Goal: Task Accomplishment & Management: Use online tool/utility

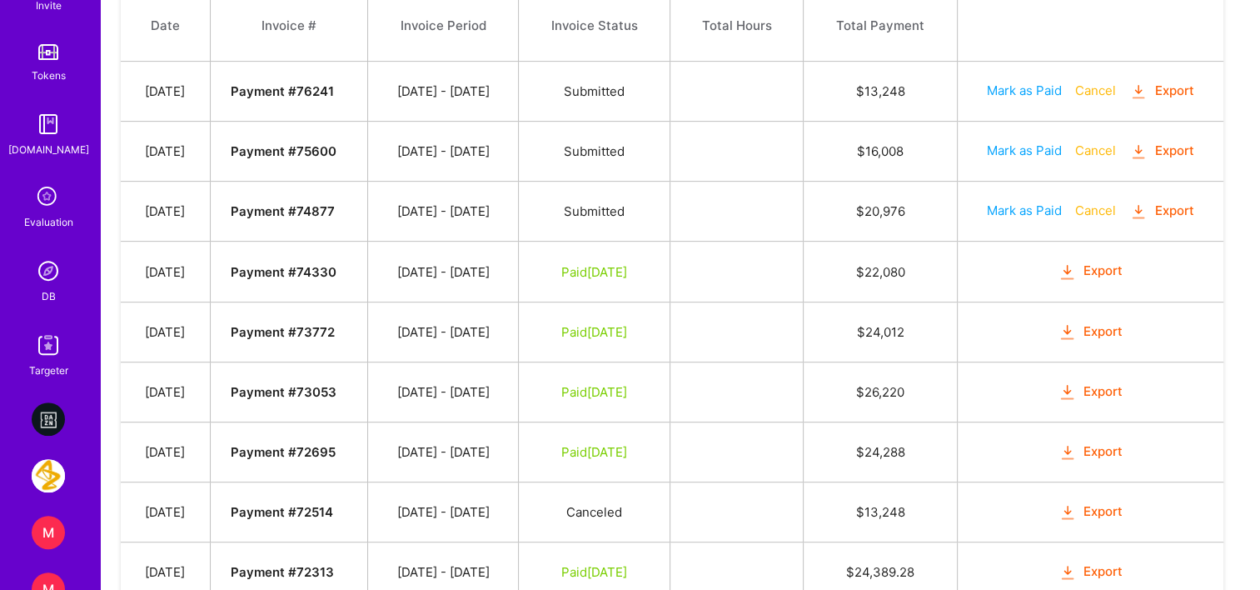
scroll to position [666, 0]
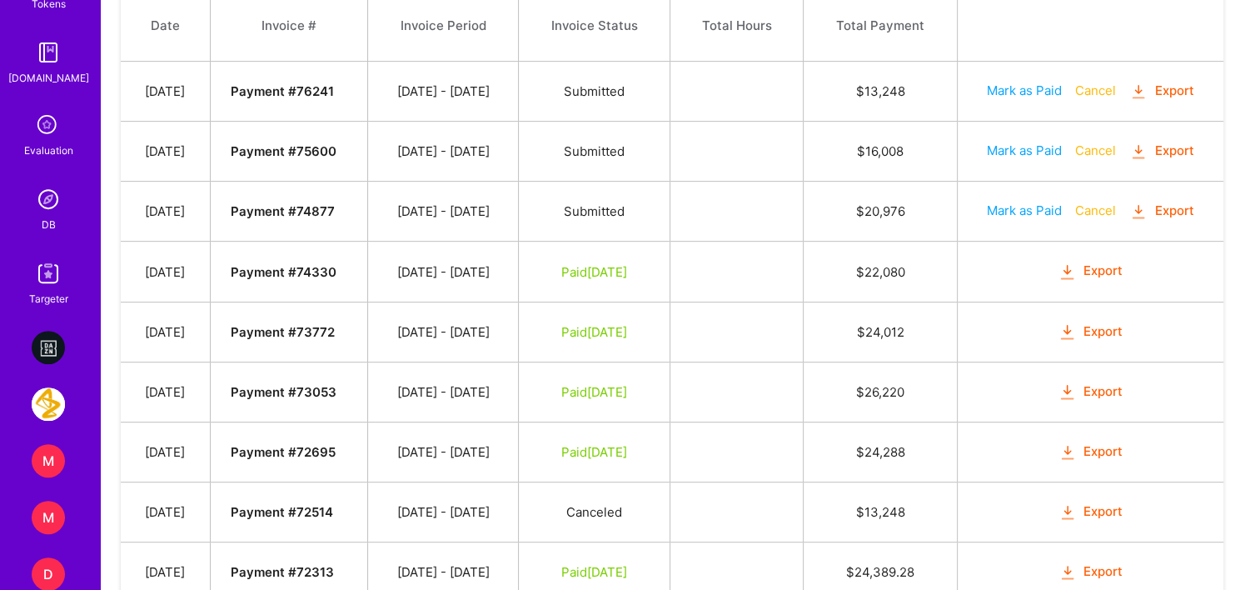
click at [50, 221] on link "DB" at bounding box center [48, 207] width 103 height 51
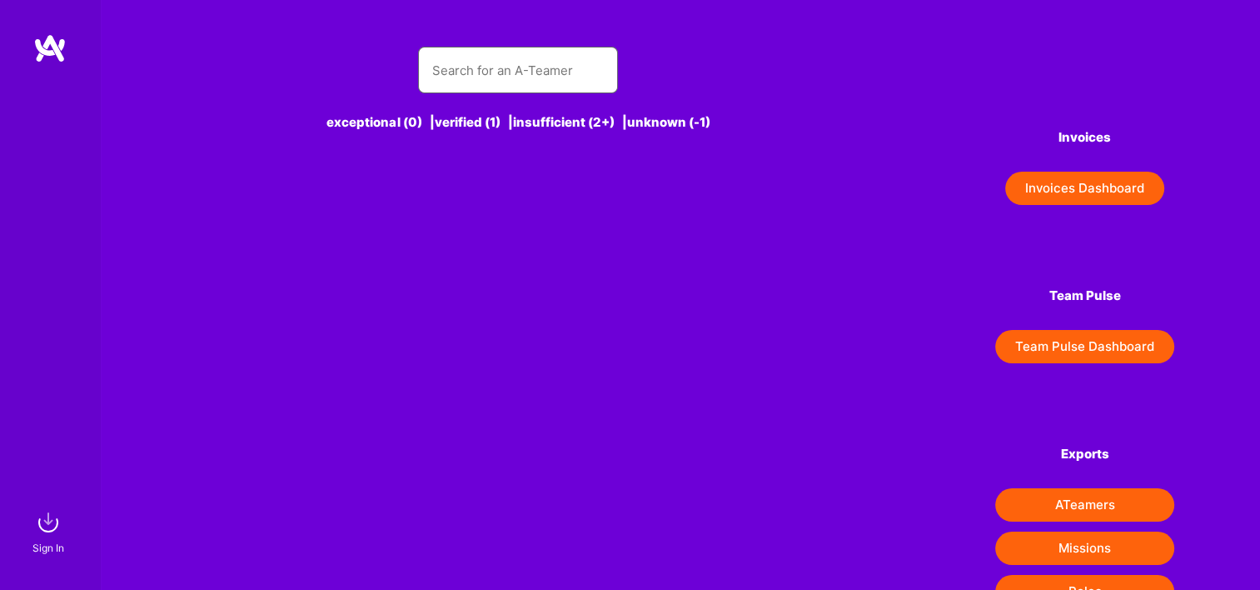
click at [490, 72] on input "text" at bounding box center [518, 70] width 173 height 42
type input "haris"
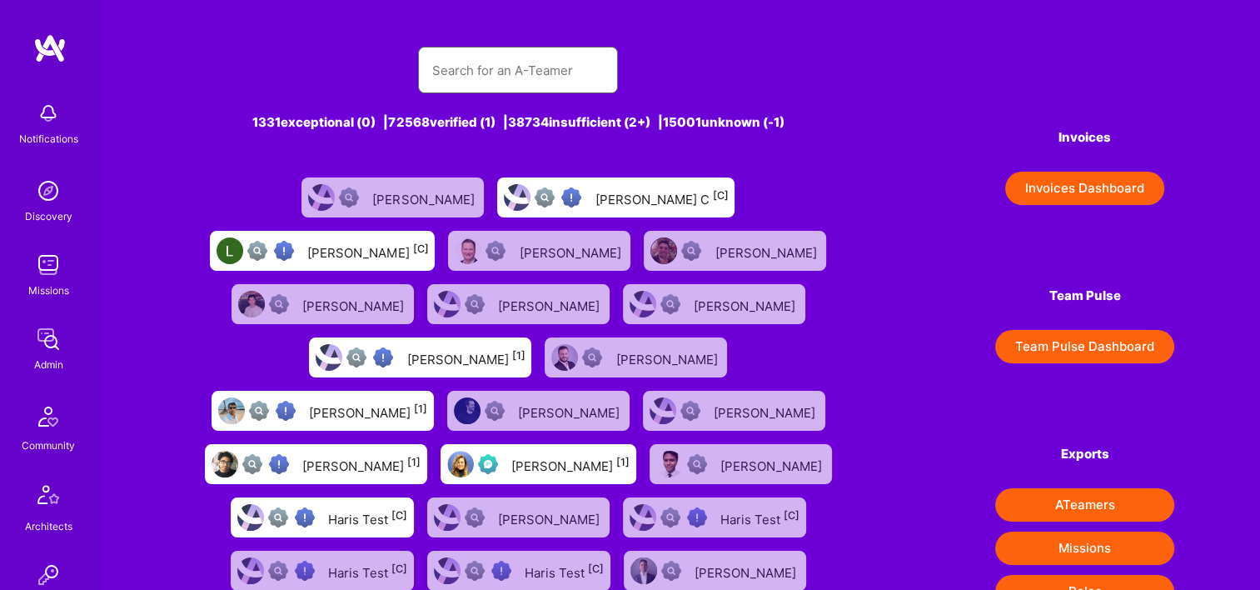
drag, startPoint x: 453, startPoint y: 72, endPoint x: 471, endPoint y: 64, distance: 19.0
click at [456, 72] on input "text" at bounding box center [518, 70] width 173 height 42
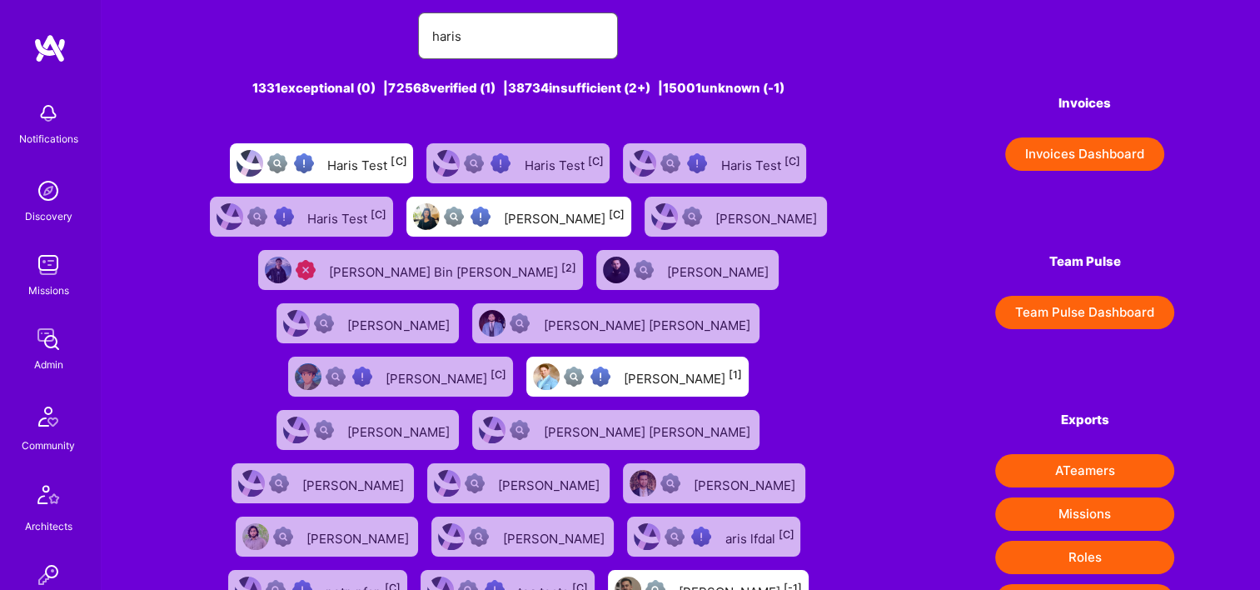
scroll to position [13, 0]
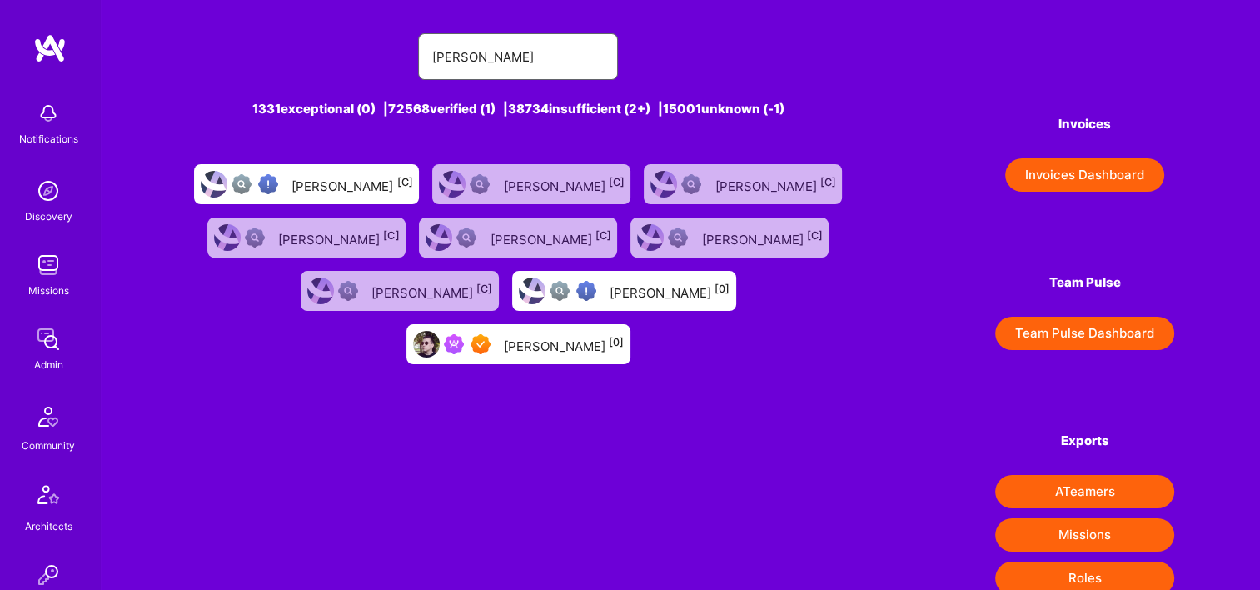
type input "haris maso"
click at [624, 333] on div "Haris Masovic [0]" at bounding box center [564, 344] width 120 height 22
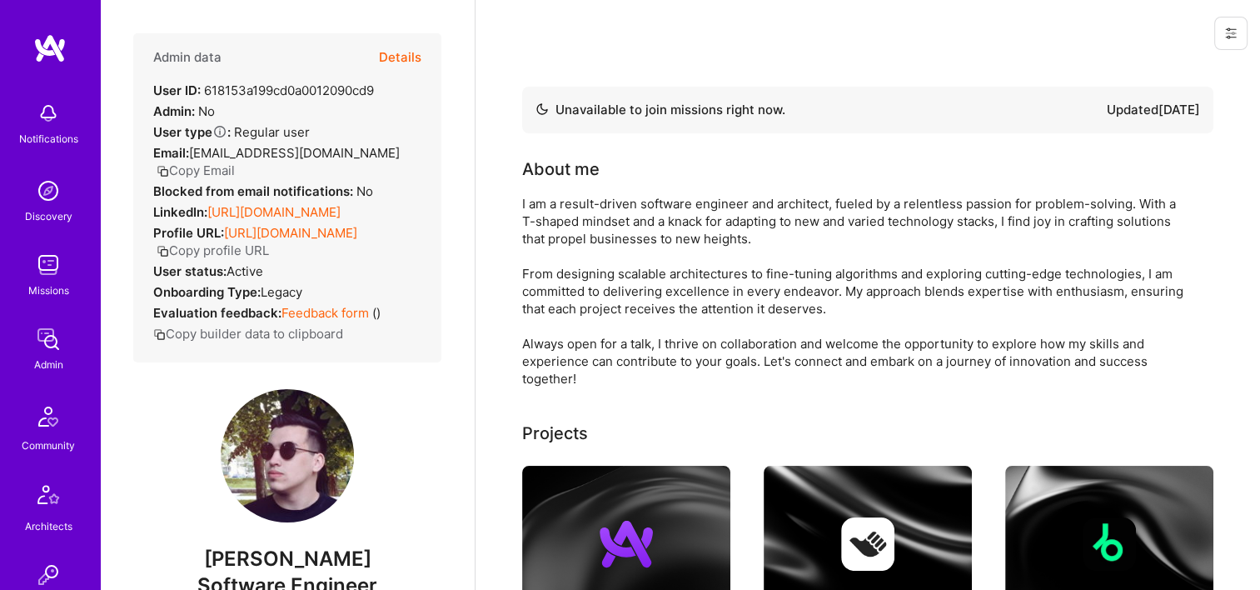
drag, startPoint x: 396, startPoint y: 57, endPoint x: 826, endPoint y: 102, distance: 433.1
click at [395, 57] on button "Details" at bounding box center [400, 57] width 42 height 48
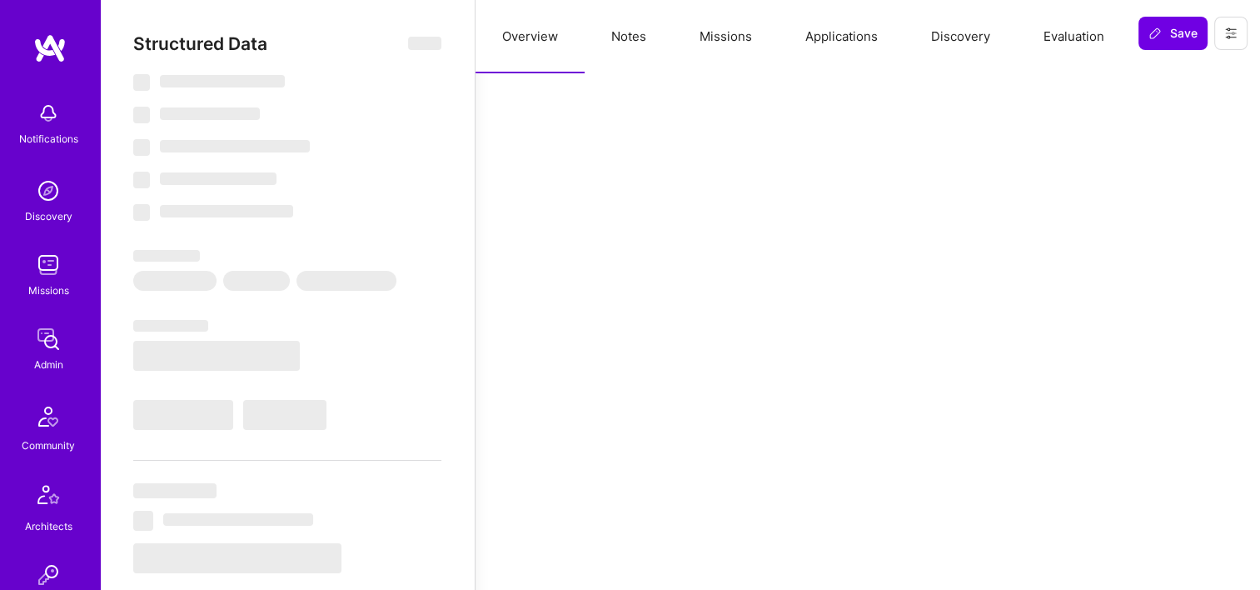
click at [729, 37] on button "Missions" at bounding box center [726, 36] width 106 height 73
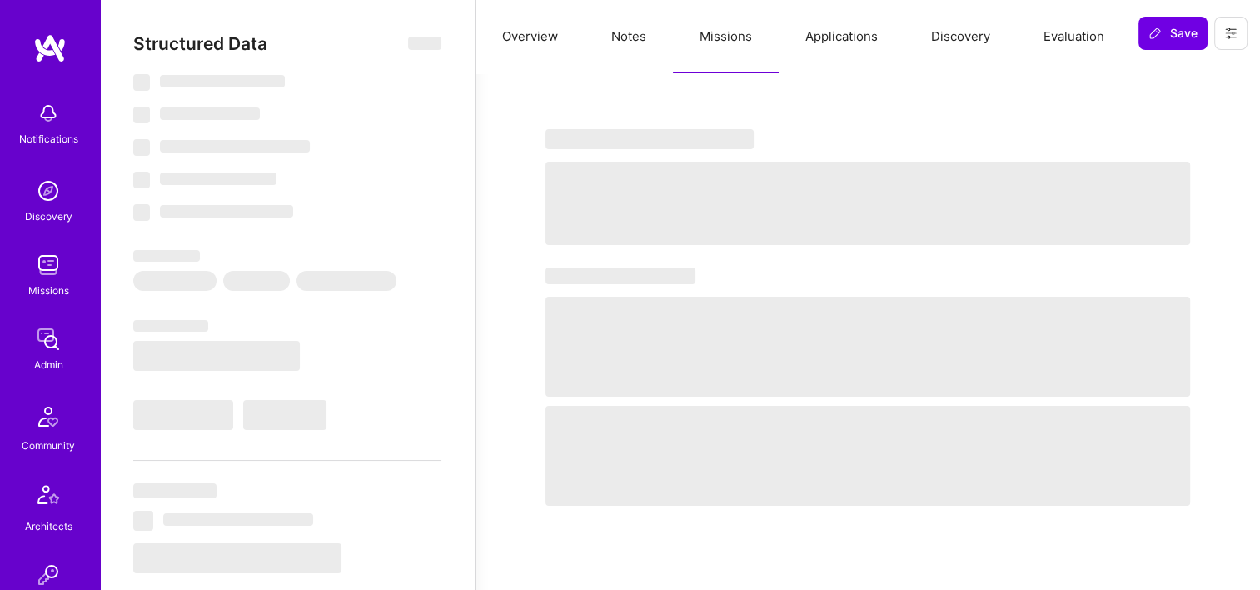
select select "Not Available"
select select "1 Month"
select select "7"
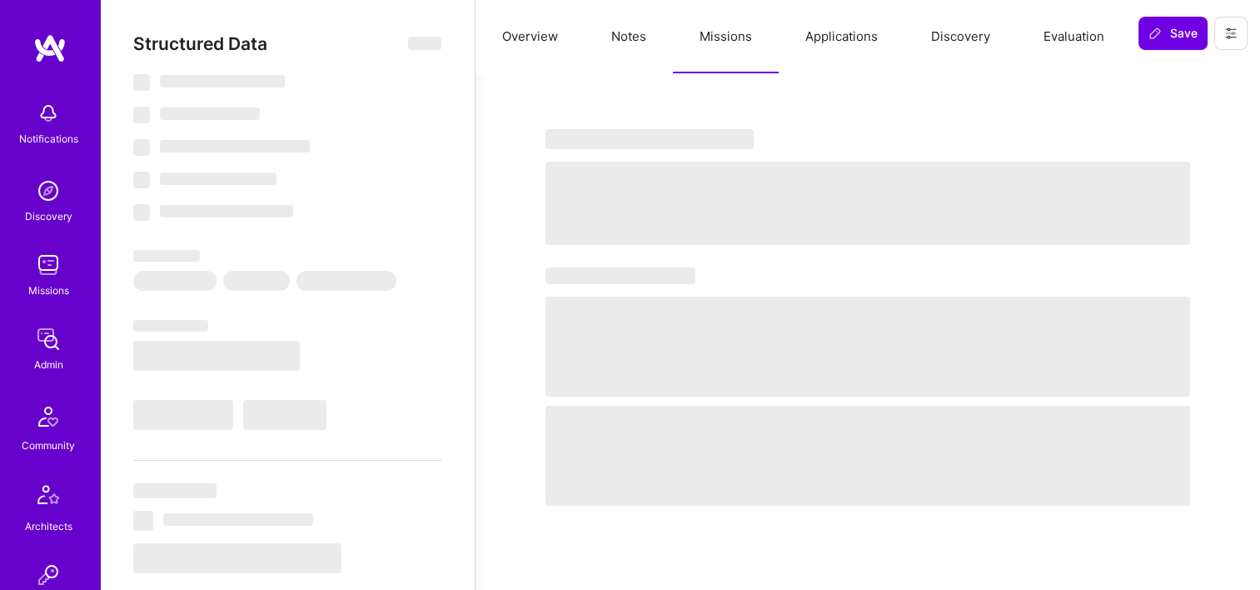
select select "7"
select select "BA"
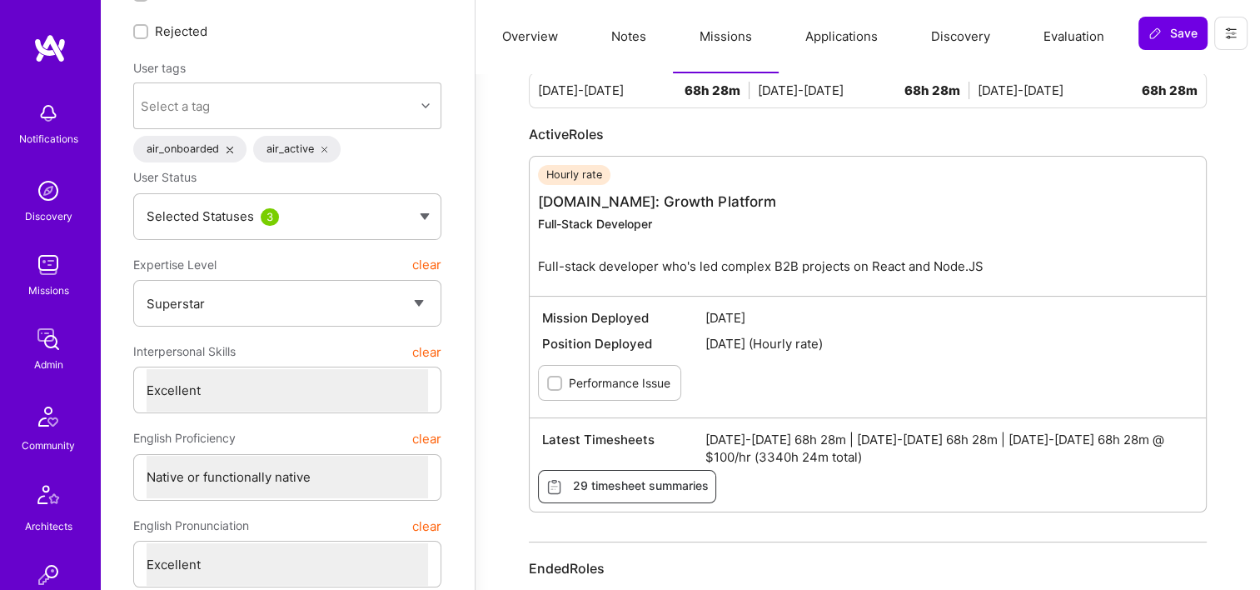
scroll to position [167, 0]
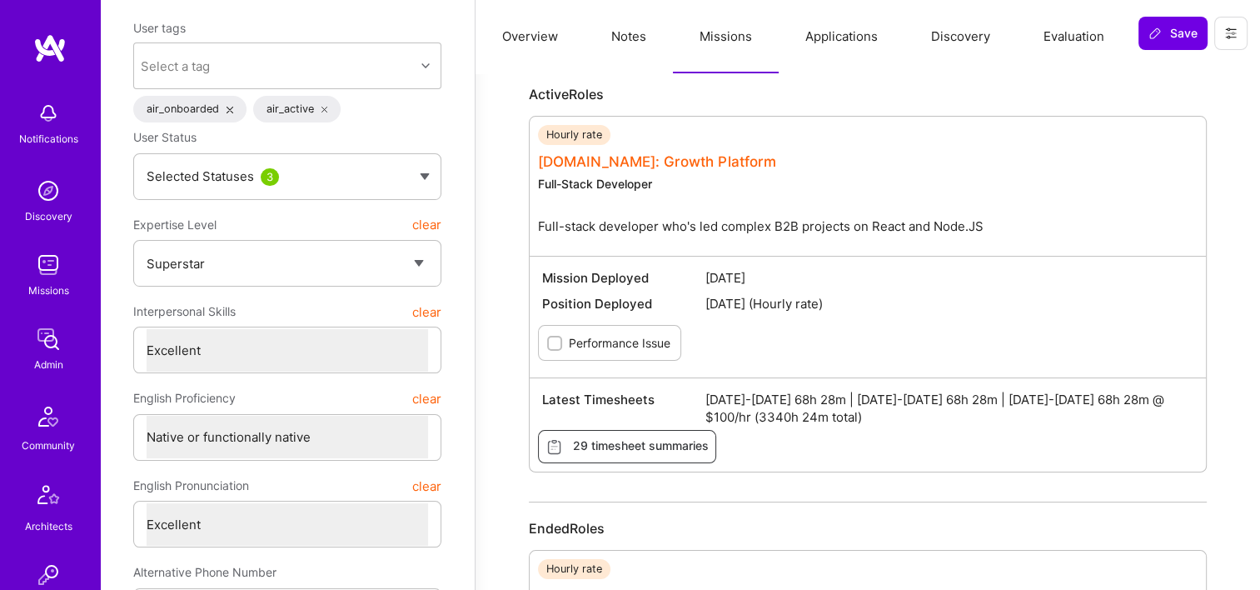
click at [642, 157] on link "A.Team: Growth Platform" at bounding box center [657, 161] width 238 height 17
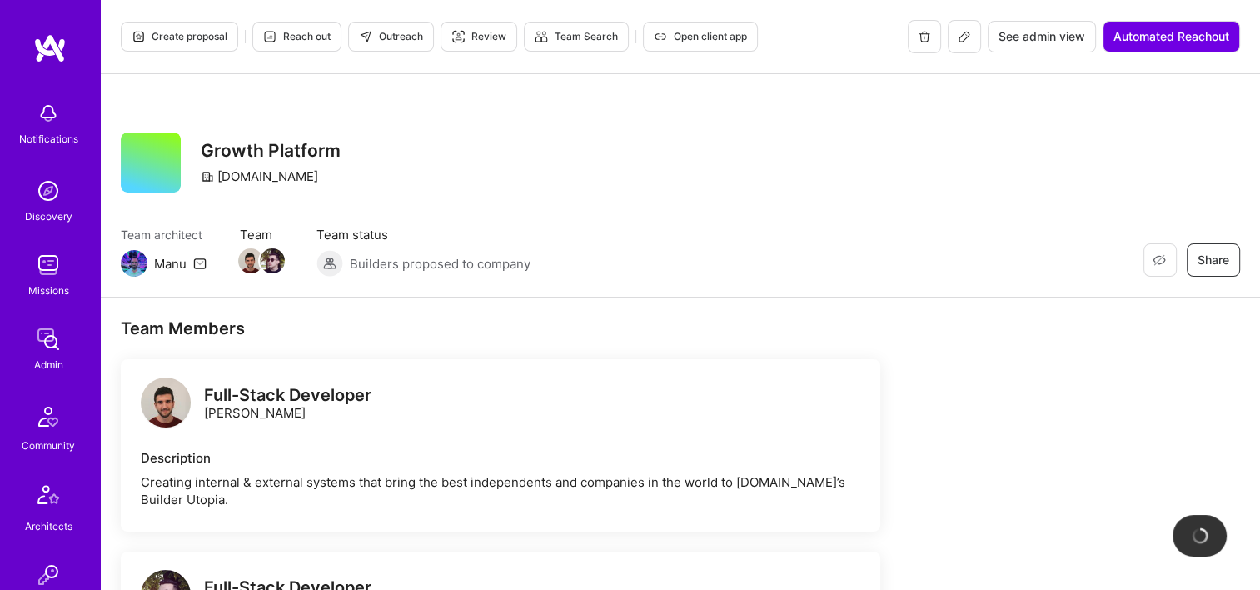
click at [1053, 22] on button "See admin view" at bounding box center [1042, 37] width 108 height 32
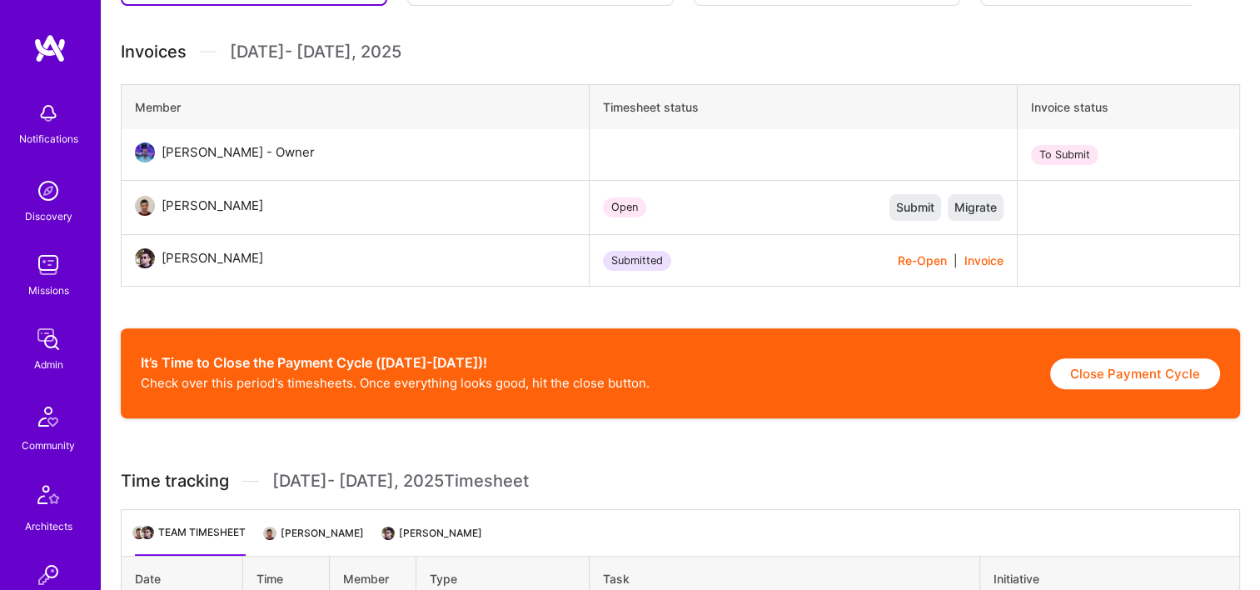
scroll to position [500, 0]
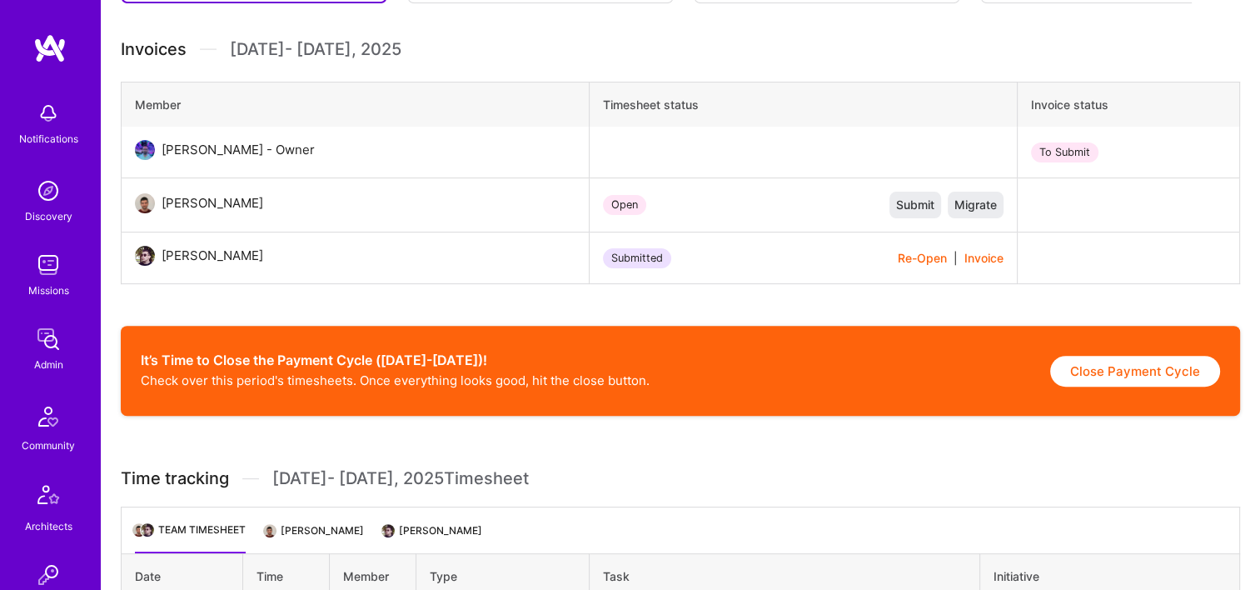
click at [1106, 367] on button "Close Payment Cycle" at bounding box center [1136, 371] width 170 height 31
select select "688cbeab65179657182f8acc"
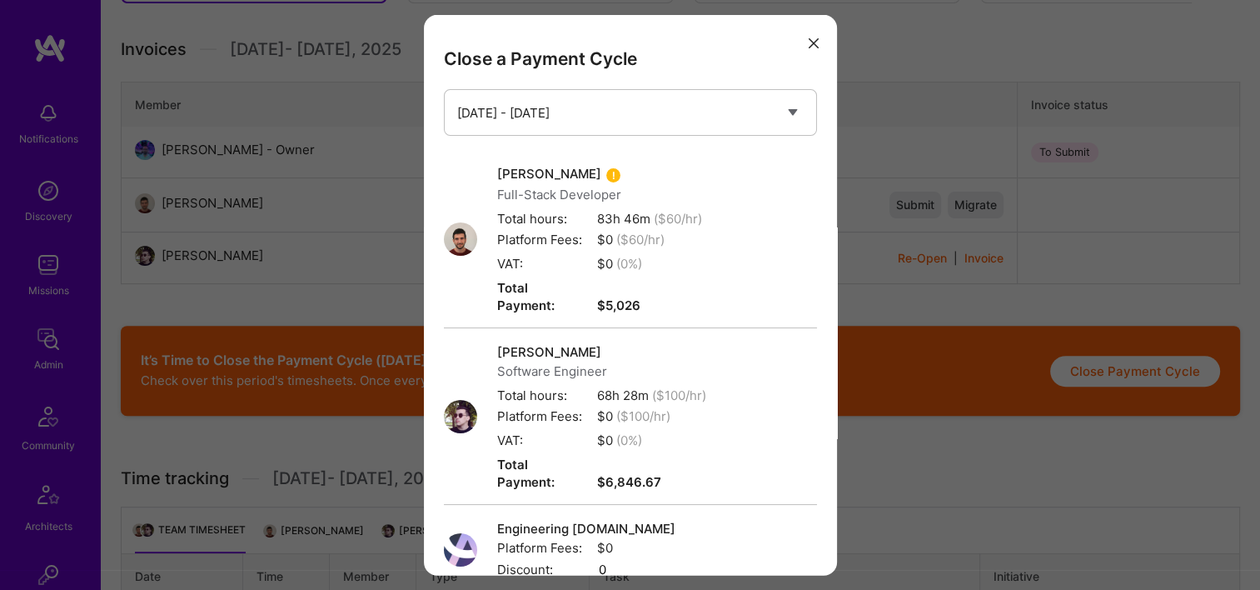
click at [809, 45] on icon "modal" at bounding box center [814, 42] width 10 height 10
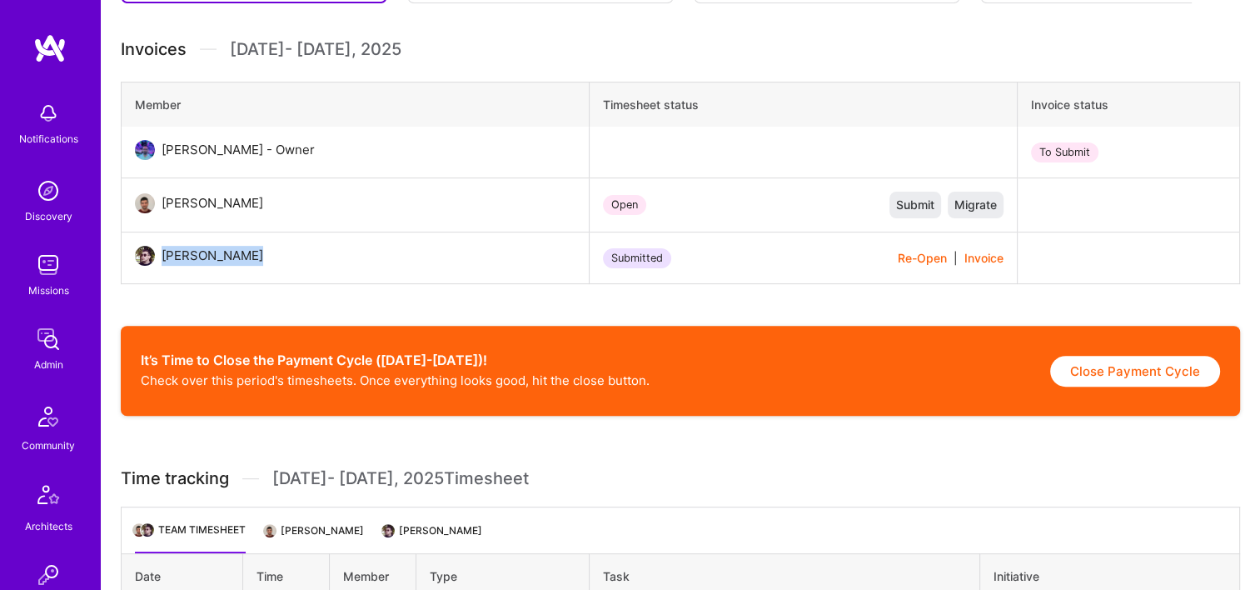
drag, startPoint x: 247, startPoint y: 257, endPoint x: 162, endPoint y: 257, distance: 84.1
click at [162, 257] on div "Haris Masovic" at bounding box center [216, 256] width 122 height 20
click at [720, 243] on td "Submitted Re-Open | Invoice" at bounding box center [803, 258] width 427 height 52
drag, startPoint x: 227, startPoint y: 203, endPoint x: 161, endPoint y: 206, distance: 65.9
click at [161, 206] on div "Haris Soljic" at bounding box center [216, 203] width 122 height 20
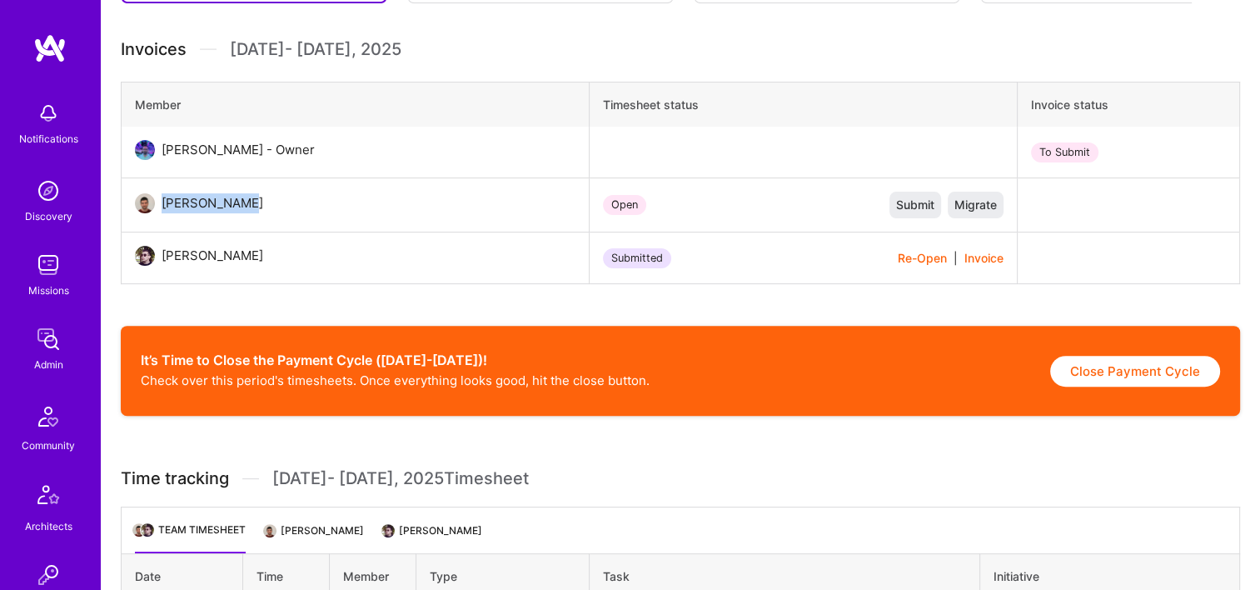
copy div "Haris Soljic"
click at [903, 200] on span "Submit" at bounding box center [915, 205] width 38 height 17
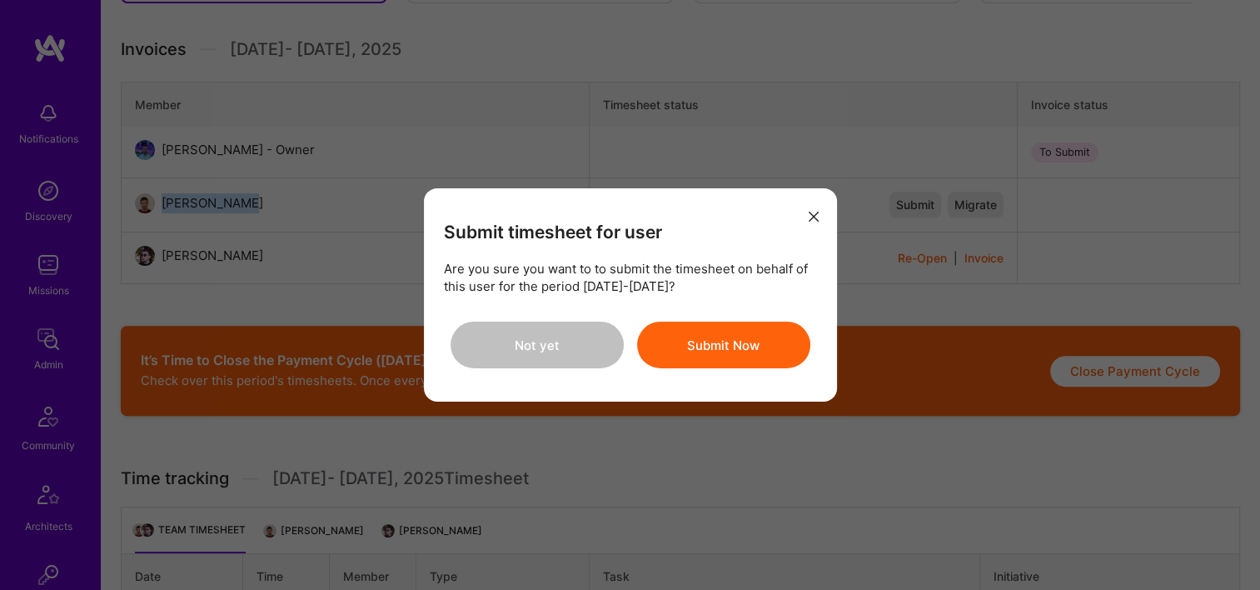
click at [712, 343] on button "Submit Now" at bounding box center [723, 345] width 173 height 47
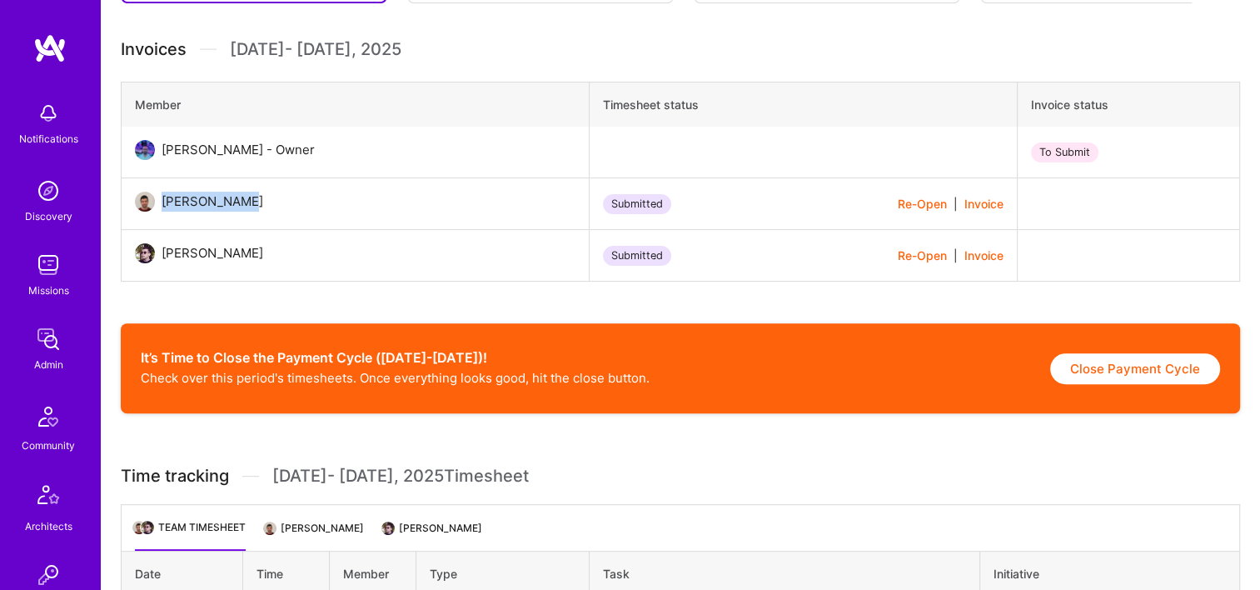
click at [1133, 367] on button "Close Payment Cycle" at bounding box center [1136, 368] width 170 height 31
select select "688cbeab65179657182f8acc"
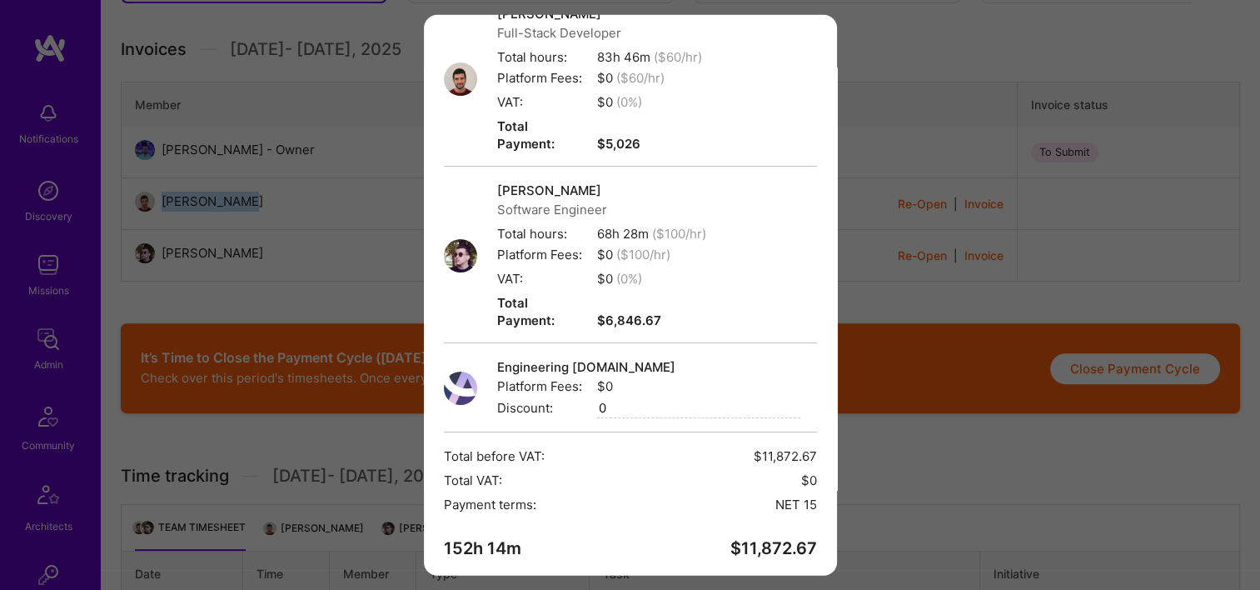
scroll to position [213, 0]
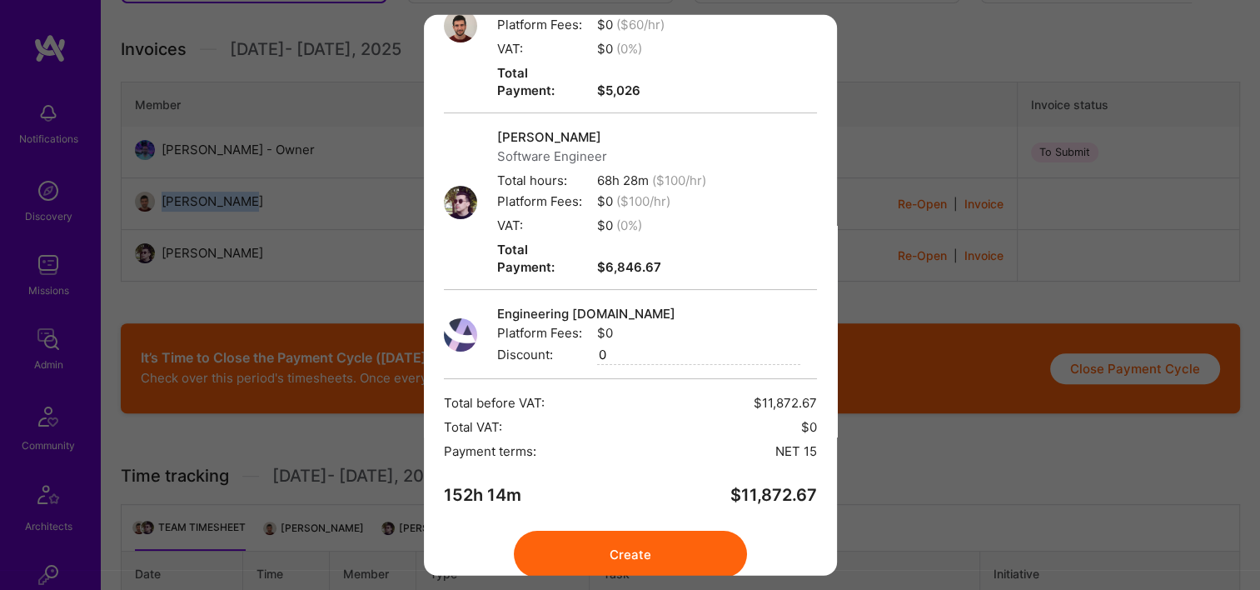
click at [646, 531] on button "Create" at bounding box center [630, 554] width 233 height 47
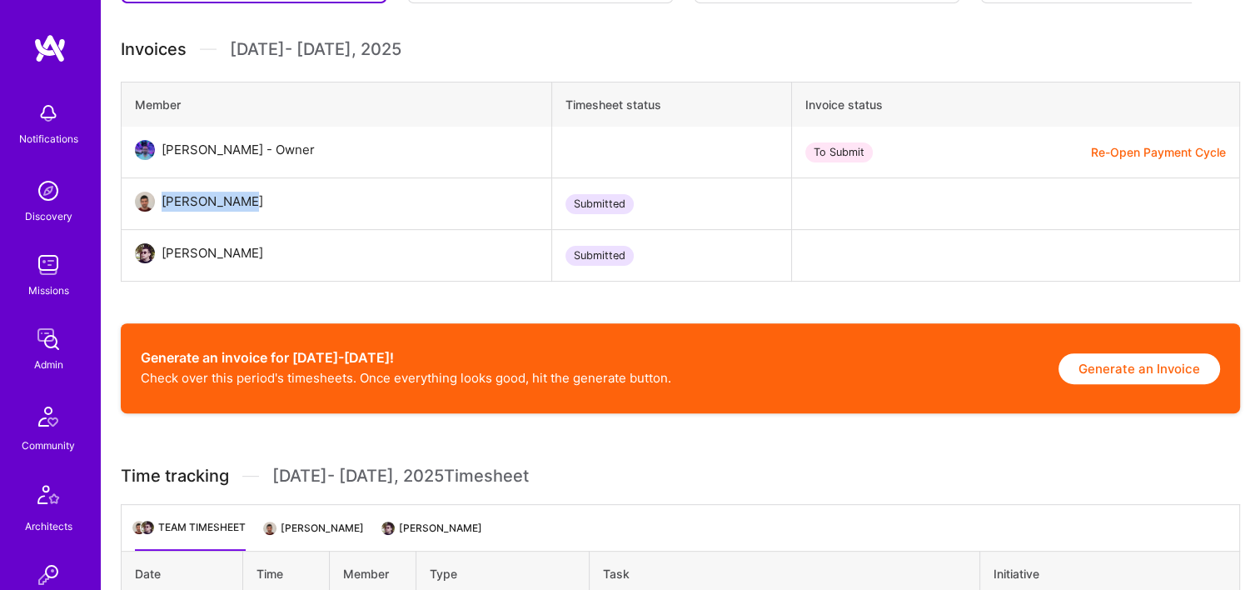
click at [1147, 363] on button "Generate an Invoice" at bounding box center [1140, 368] width 162 height 31
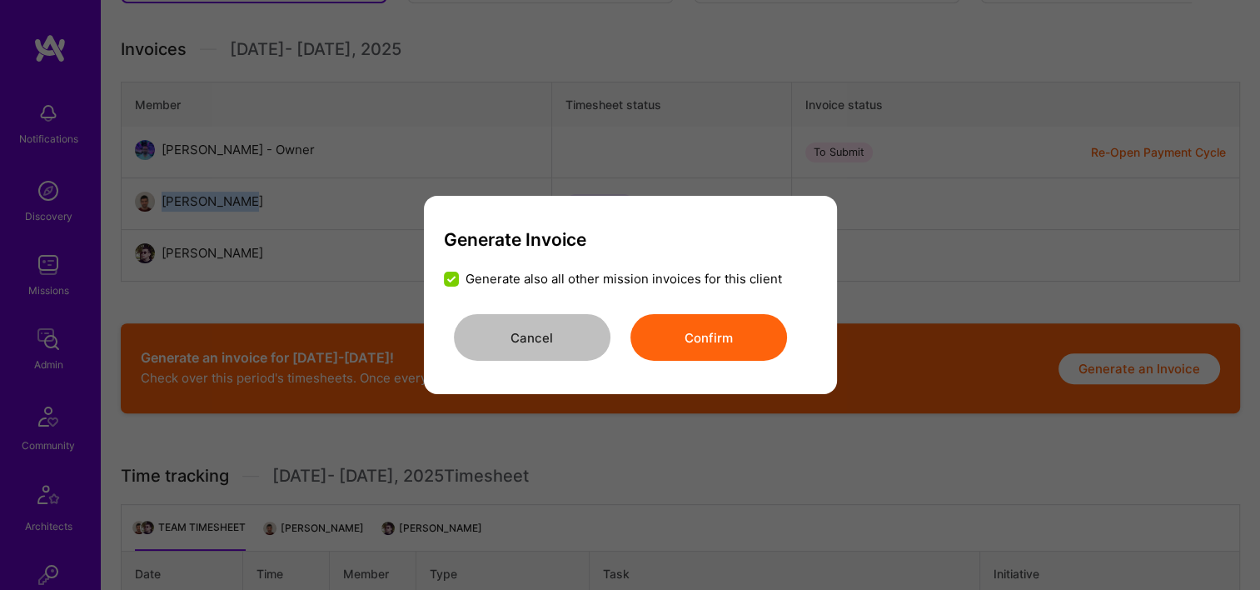
click at [728, 329] on button "Confirm" at bounding box center [709, 337] width 157 height 47
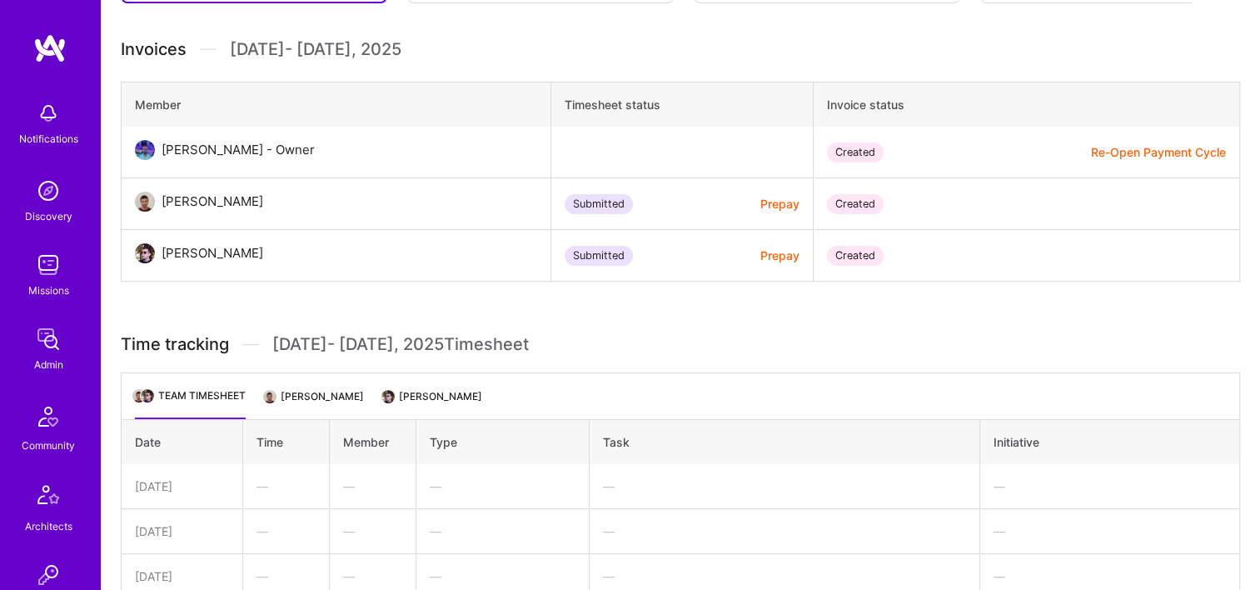
click at [745, 191] on td "Submitted Prepay" at bounding box center [682, 204] width 262 height 52
click at [761, 203] on button "Prepay" at bounding box center [780, 203] width 39 height 17
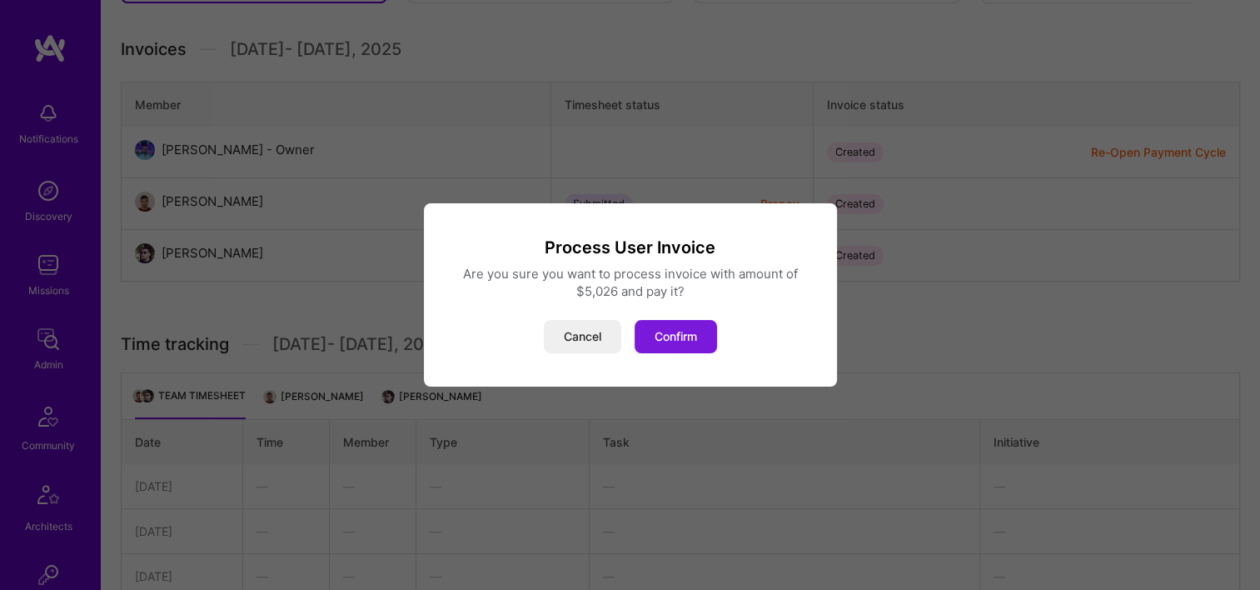
click at [703, 342] on button "Confirm" at bounding box center [676, 336] width 82 height 33
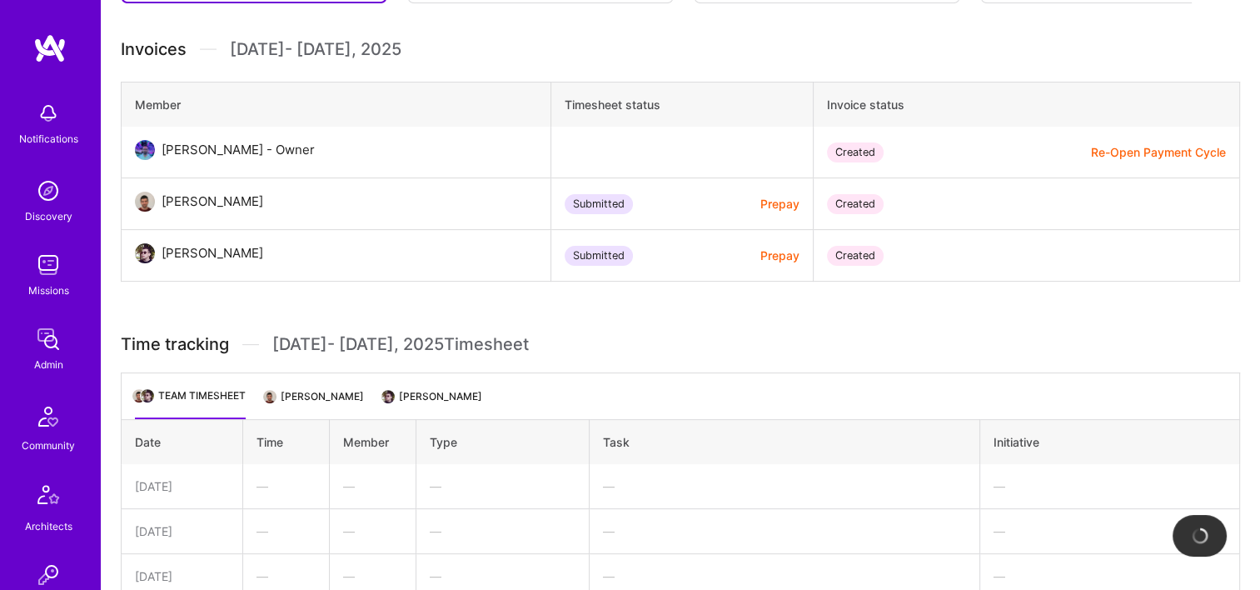
click at [763, 255] on button "Prepay" at bounding box center [780, 255] width 39 height 17
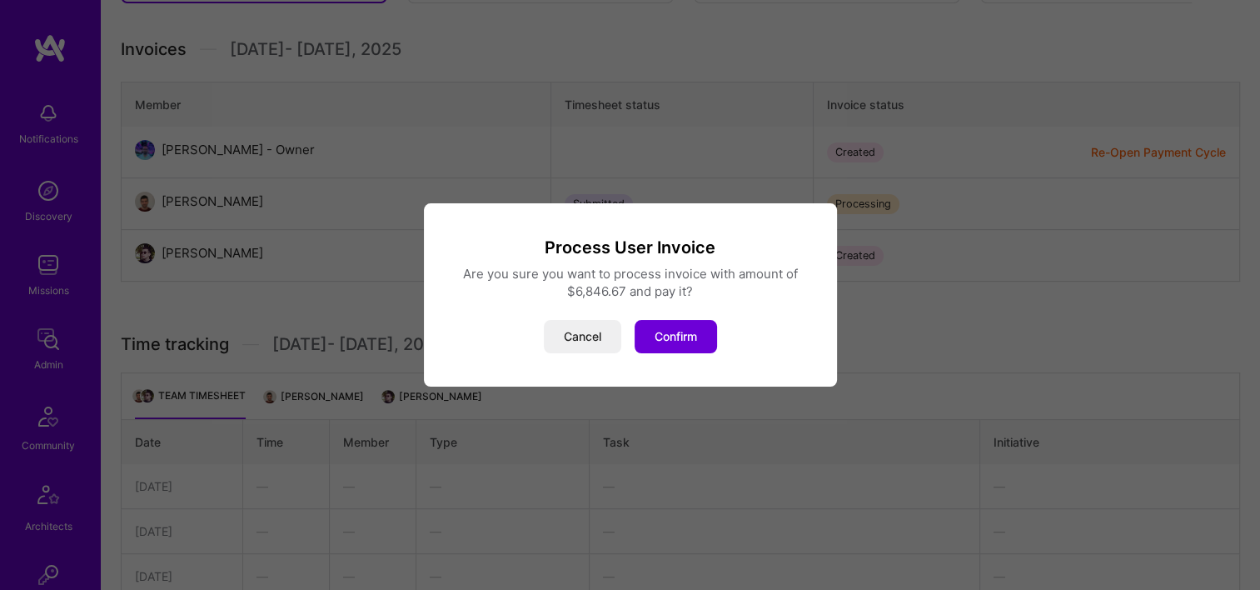
click at [692, 337] on button "Confirm" at bounding box center [676, 336] width 82 height 33
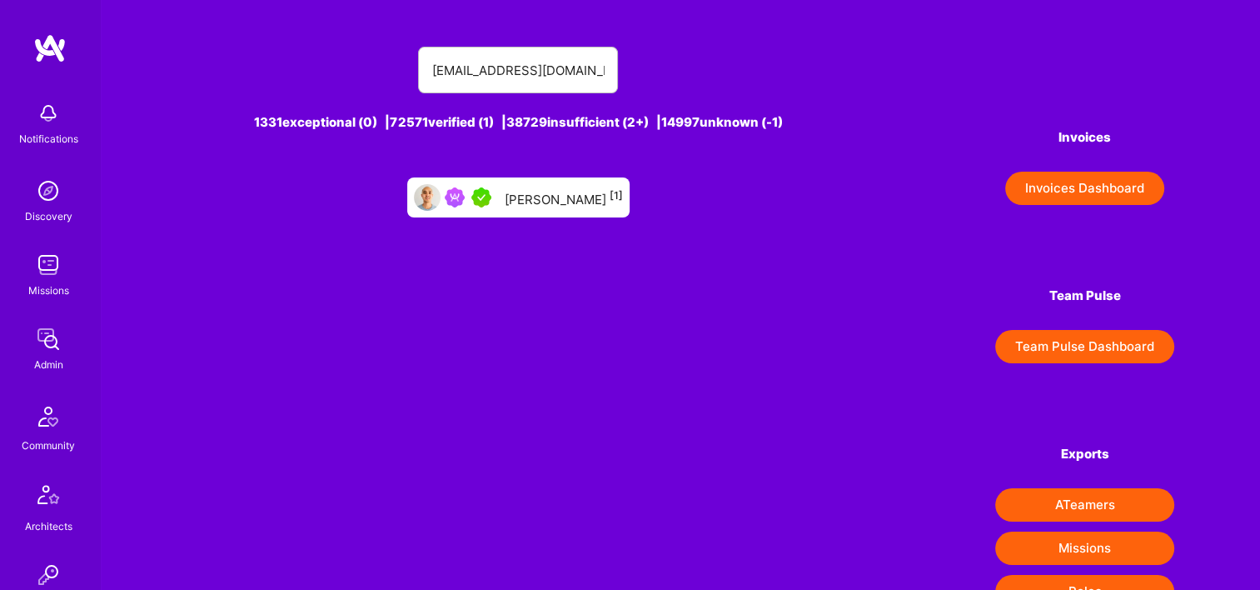
click at [40, 347] on img at bounding box center [48, 338] width 33 height 33
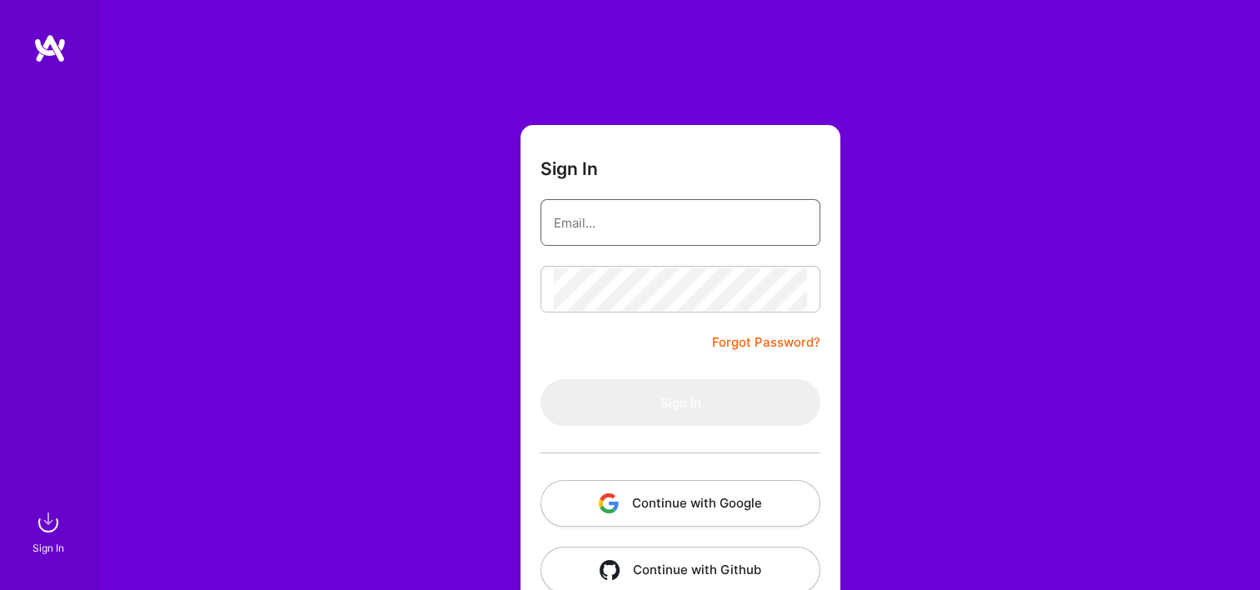
type input "Michaelgombos@a.team"
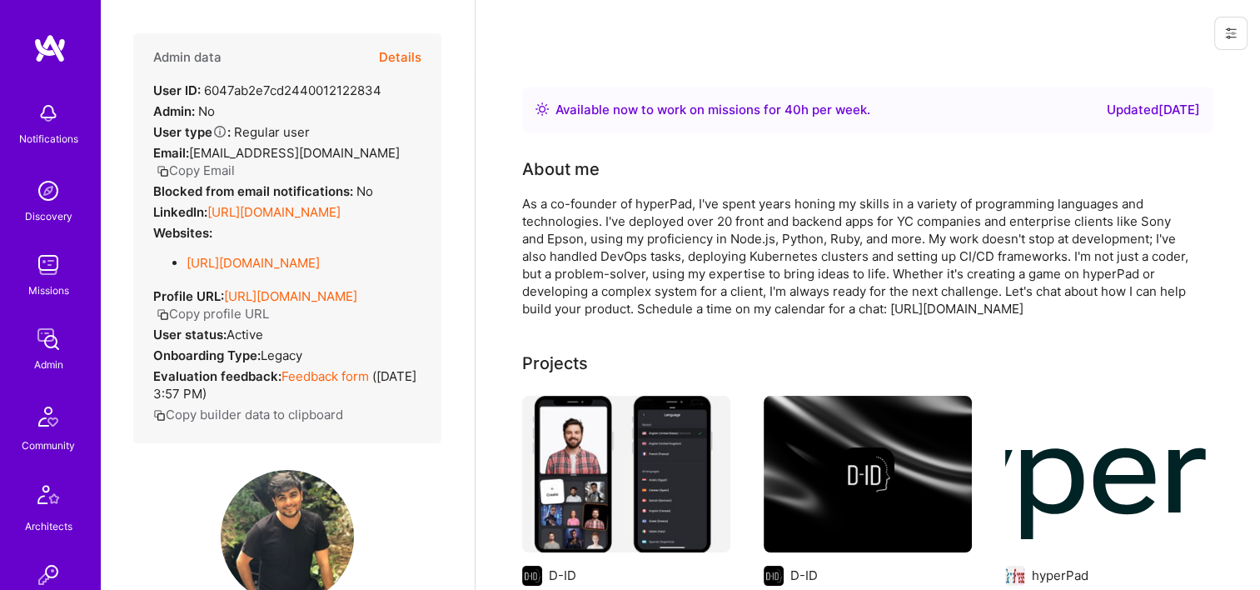
click at [40, 333] on img at bounding box center [48, 338] width 33 height 33
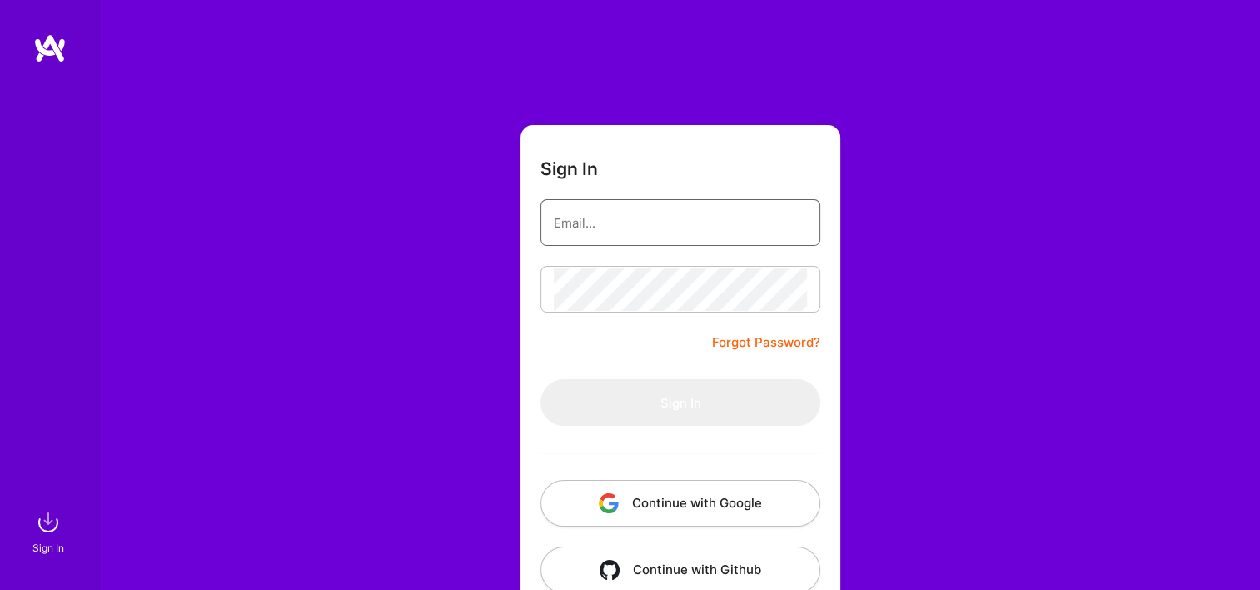
type input "[EMAIL_ADDRESS][DOMAIN_NAME]"
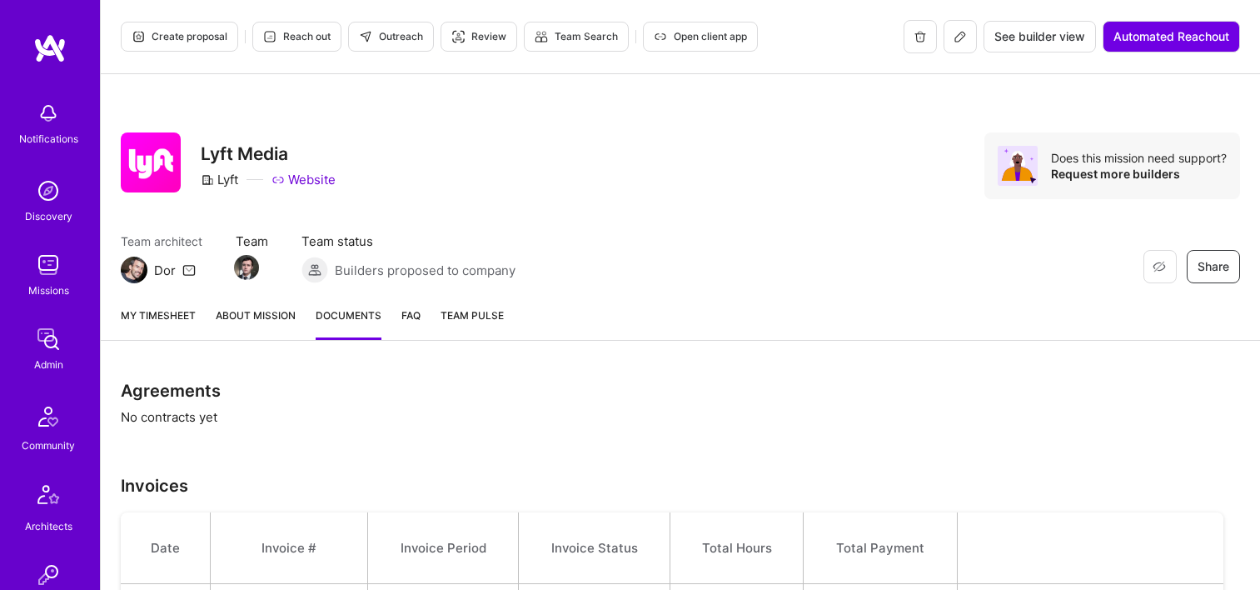
scroll to position [417, 0]
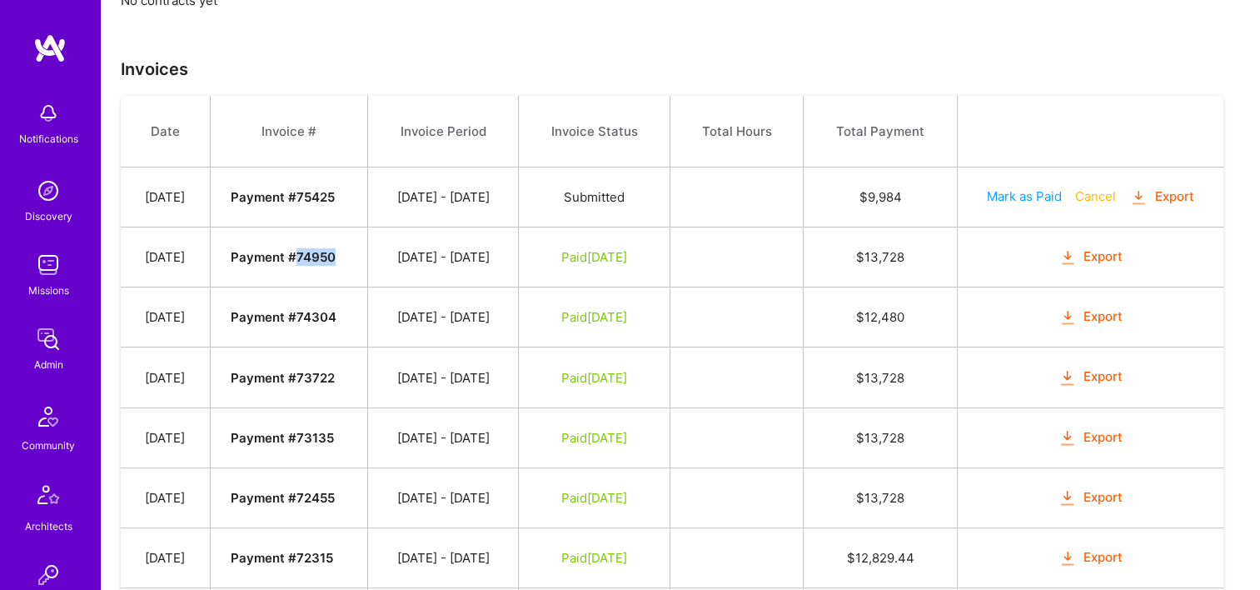
click at [32, 337] on img at bounding box center [48, 338] width 33 height 33
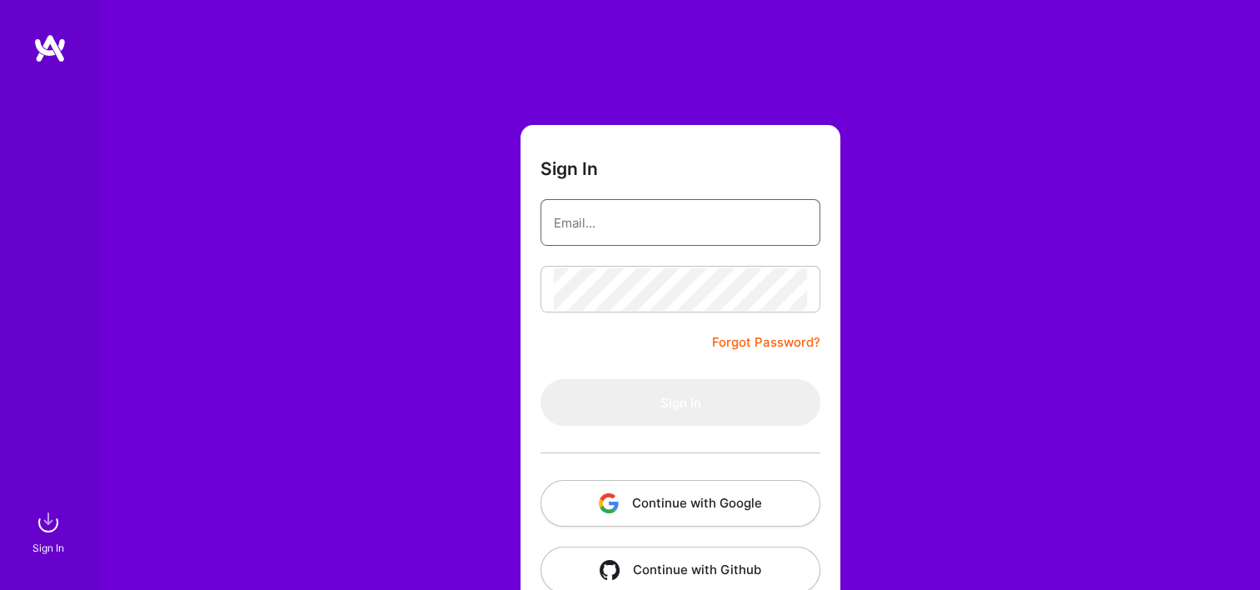
type input "[EMAIL_ADDRESS][DOMAIN_NAME]"
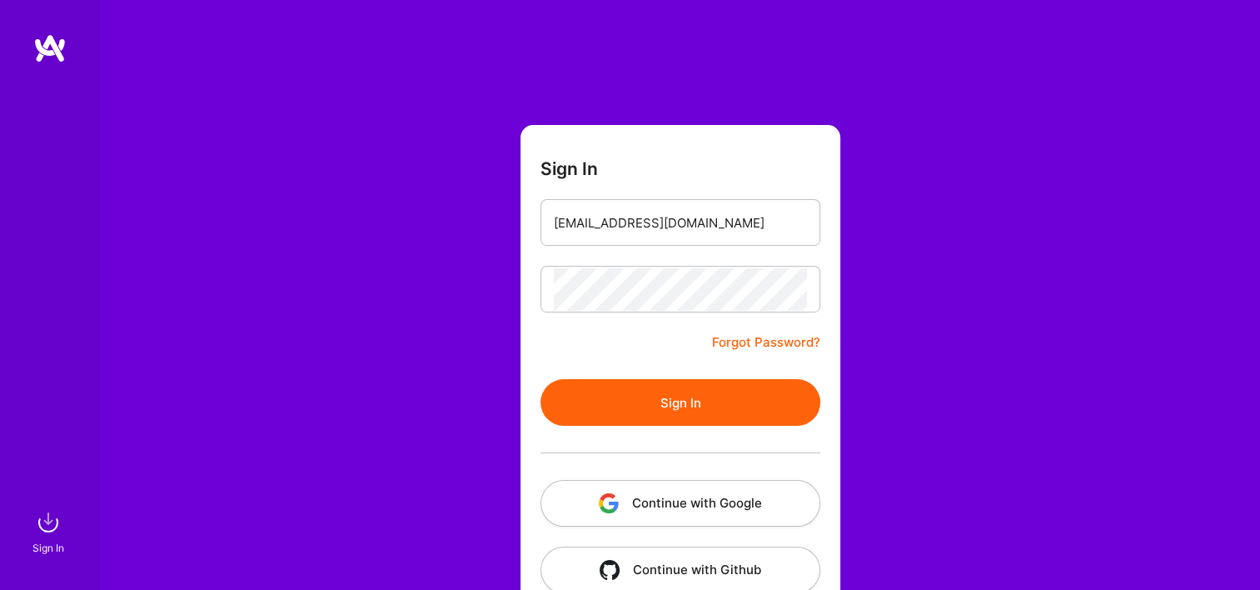
click at [636, 517] on button "Continue with Google" at bounding box center [681, 503] width 280 height 47
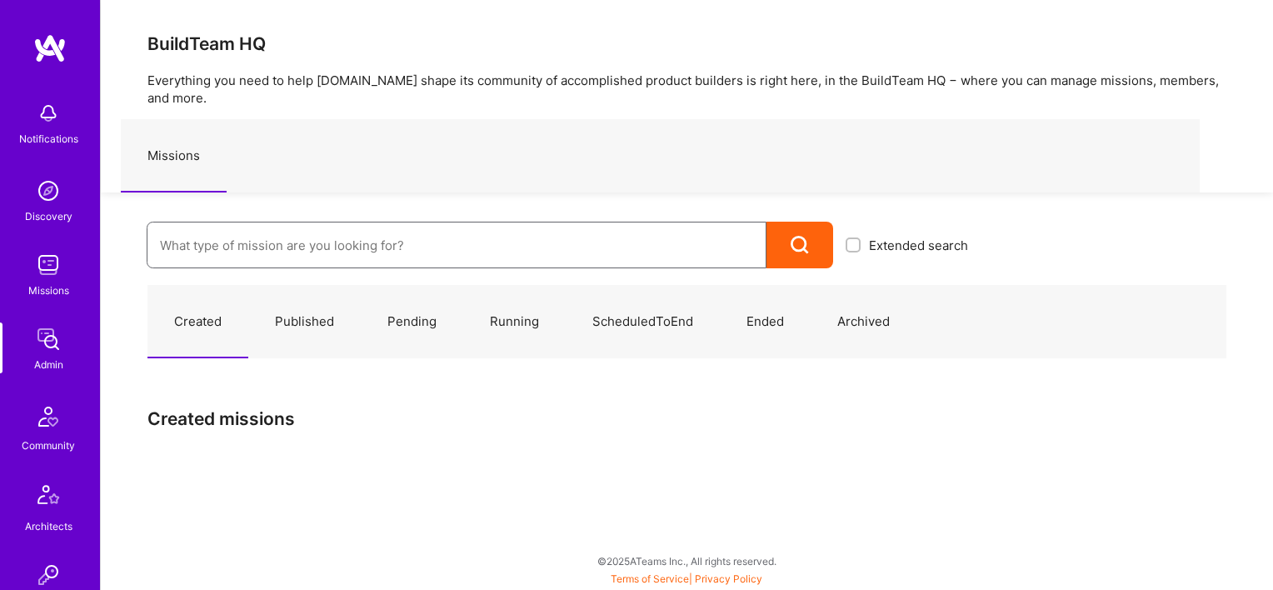
click at [278, 224] on input at bounding box center [456, 245] width 593 height 42
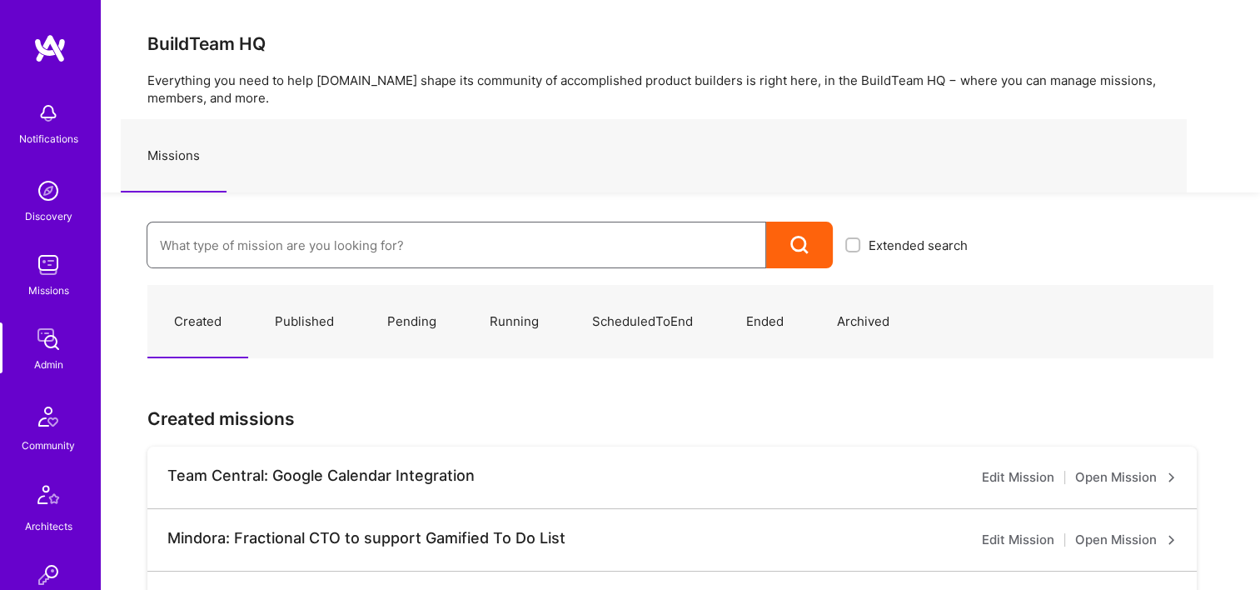
drag, startPoint x: 278, startPoint y: 222, endPoint x: 220, endPoint y: 226, distance: 58.4
click at [220, 226] on input at bounding box center [456, 245] width 593 height 42
click at [223, 239] on input at bounding box center [456, 245] width 593 height 42
paste input "Grindr: iOS, Android, Data, BE, QA & Design"
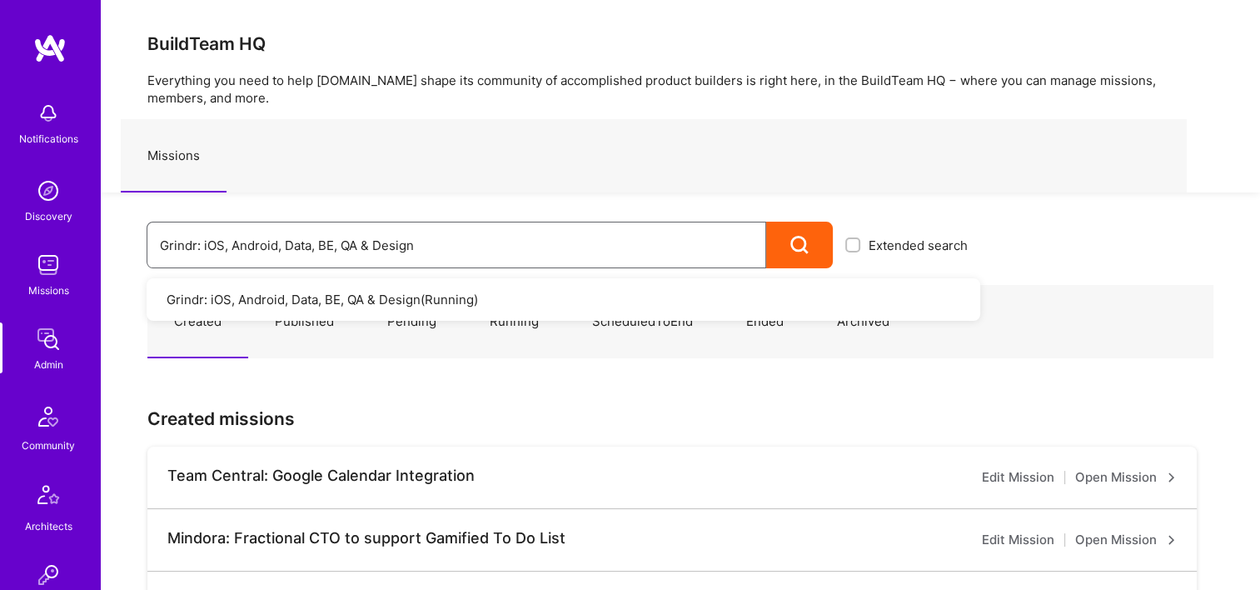
type input "Grindr: iOS, Android, Data, BE, QA & Design"
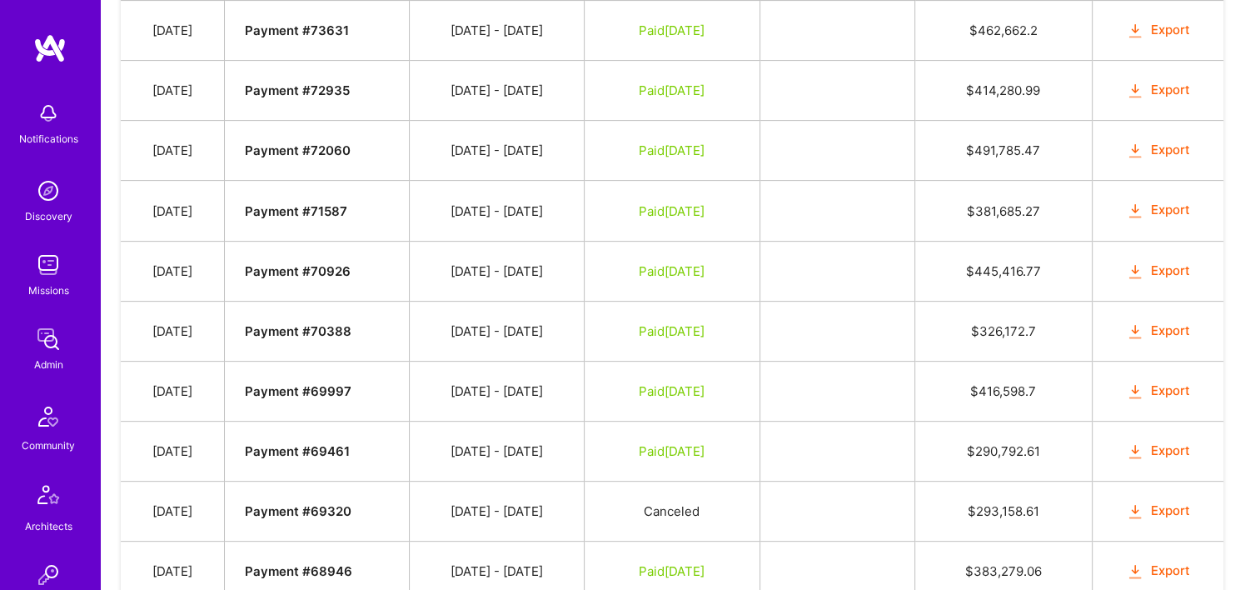
scroll to position [1250, 0]
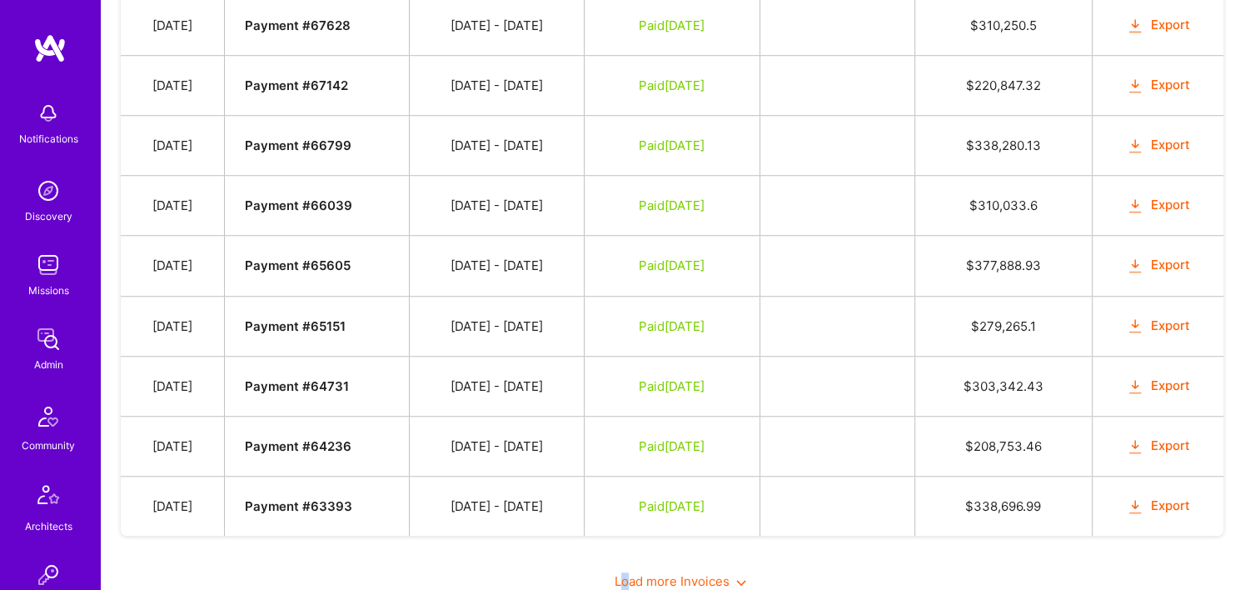
click at [626, 573] on span "Load more Invoices" at bounding box center [681, 581] width 132 height 16
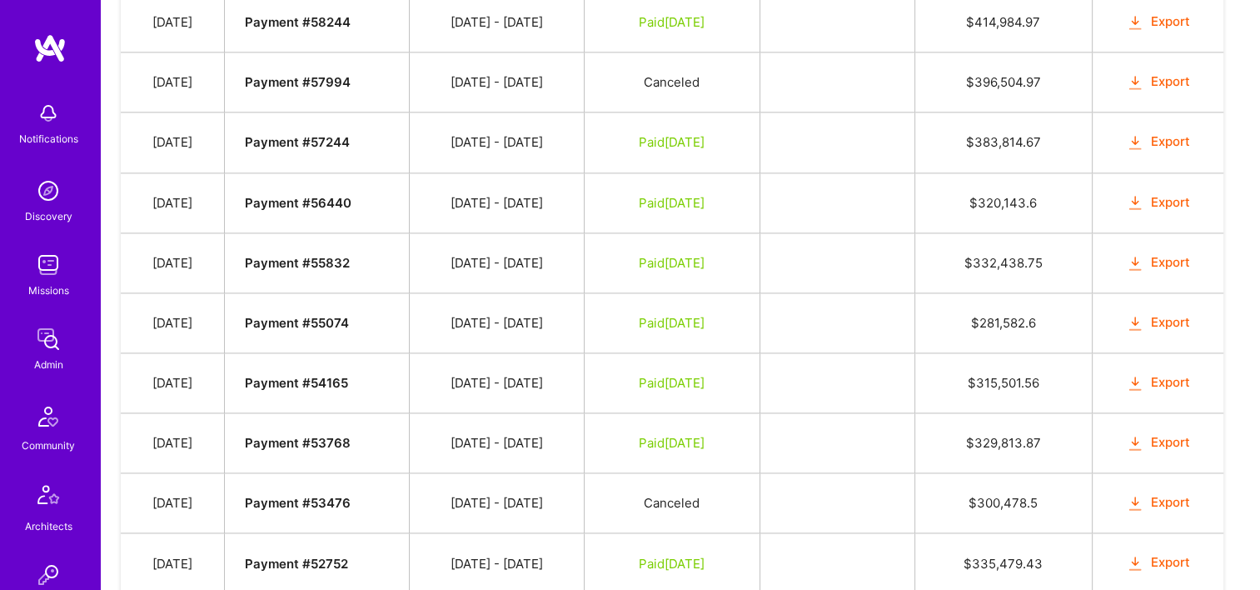
scroll to position [2366, 0]
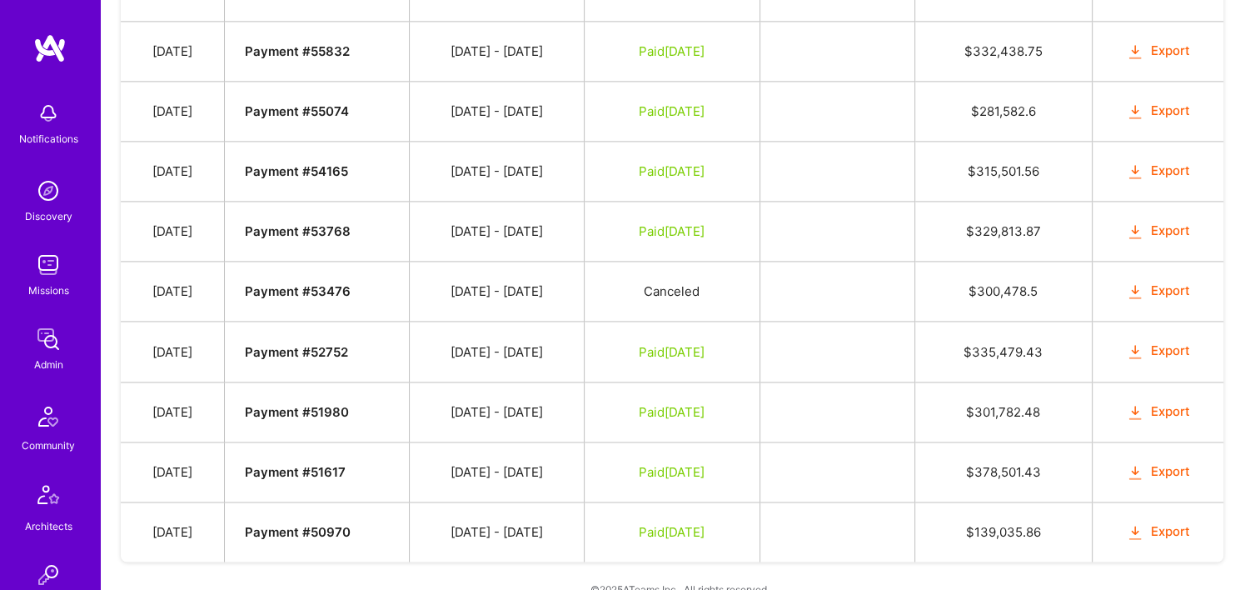
click at [1157, 522] on button "Export" at bounding box center [1158, 531] width 65 height 19
